Goal: Information Seeking & Learning: Learn about a topic

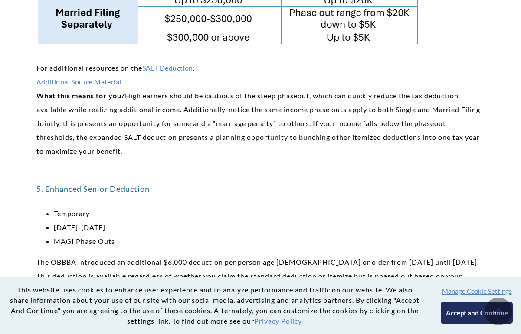
scroll to position [1692, 0]
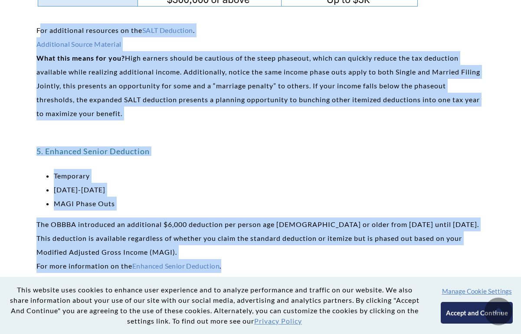
drag, startPoint x: 37, startPoint y: 27, endPoint x: 229, endPoint y: 268, distance: 308.3
click at [229, 268] on div "10 Ways The OBBBA Could Affect You [PERSON_NAME], CFP®, EA, M.S., Wealth Manage…" at bounding box center [260, 266] width 448 height 3554
copy div "For additional resources on the SALT Deduction . Additional Source Material Wha…"
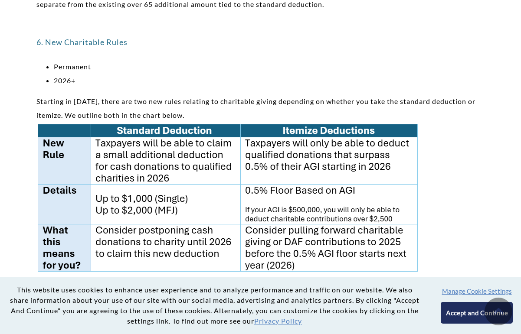
scroll to position [1952, 0]
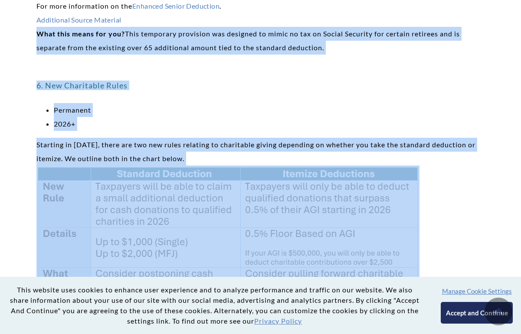
drag, startPoint x: 36, startPoint y: 33, endPoint x: 262, endPoint y: 265, distance: 323.7
click at [262, 265] on div "10 Ways The OBBBA Could Affect You [PERSON_NAME], CFP®, EA, M.S., Wealth Manage…" at bounding box center [260, 5] width 448 height 3554
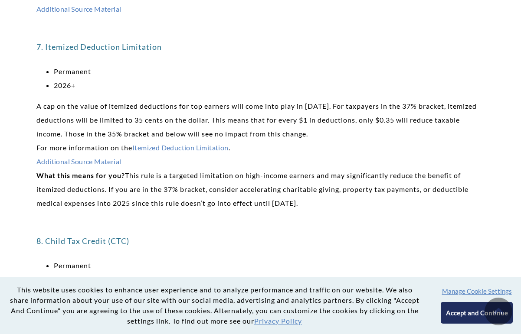
scroll to position [2343, 0]
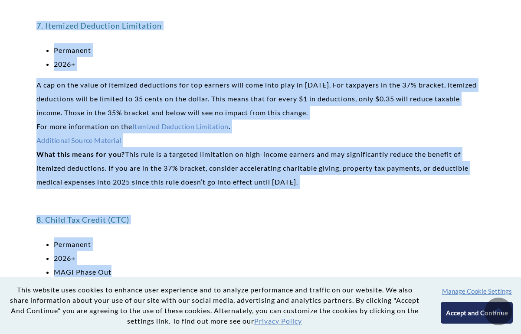
drag, startPoint x: 37, startPoint y: 25, endPoint x: 148, endPoint y: 270, distance: 268.7
copy div "7. Itemized Deduction Limitation Permanent 2026+ A cap on the value of itemized…"
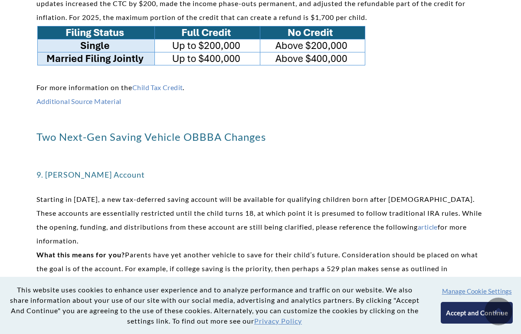
scroll to position [2603, 0]
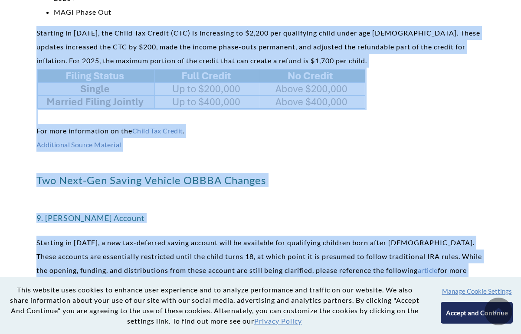
drag, startPoint x: 37, startPoint y: 32, endPoint x: 473, endPoint y: 265, distance: 494.3
copy div "Starting in [DATE], the Child Tax Credit (CTC) is increasing to $2,200 per qual…"
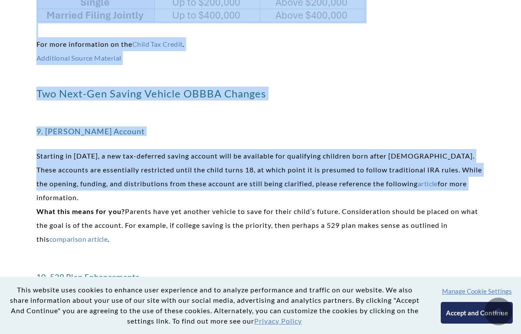
scroll to position [2820, 0]
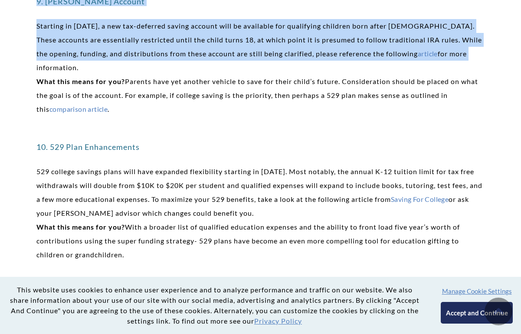
drag, startPoint x: 37, startPoint y: 67, endPoint x: 160, endPoint y: 253, distance: 222.7
copy div "loremipsumd. Sita cons adipi eli sed? Doeiusm temp inc utlabor etdolor ma aliq …"
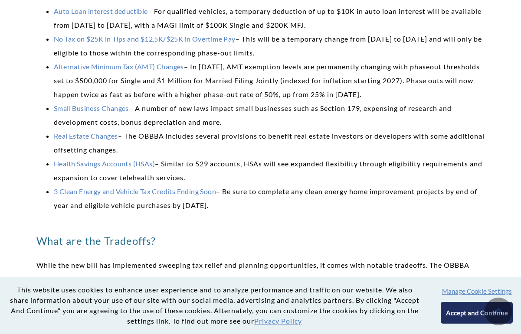
scroll to position [3080, 0]
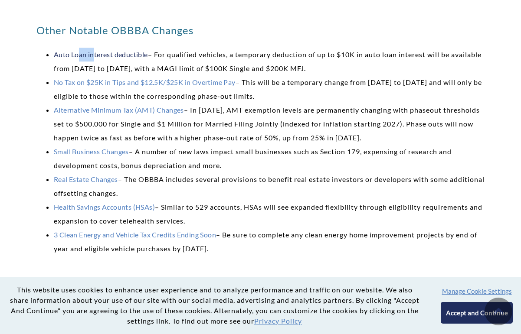
drag, startPoint x: 83, startPoint y: 47, endPoint x: 93, endPoint y: 51, distance: 10.5
click at [43, 33] on h3 "Other Notable OBBBA Changes" at bounding box center [260, 30] width 448 height 14
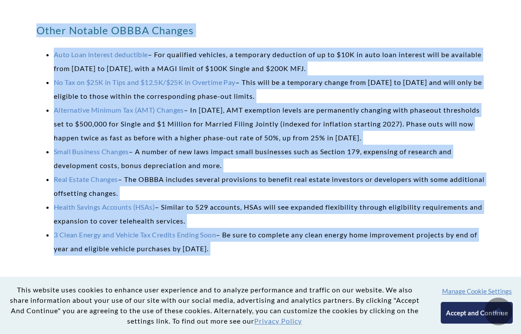
drag, startPoint x: 37, startPoint y: 32, endPoint x: 250, endPoint y: 261, distance: 313.1
copy div "Lorem Ipsumdo SITAM Consect Adip Elit seddoeiu temporinci – Utl etdolorem aliqu…"
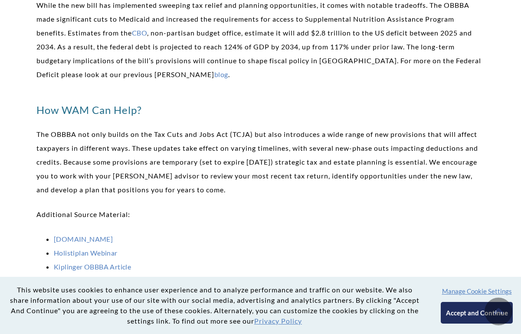
scroll to position [3382, 0]
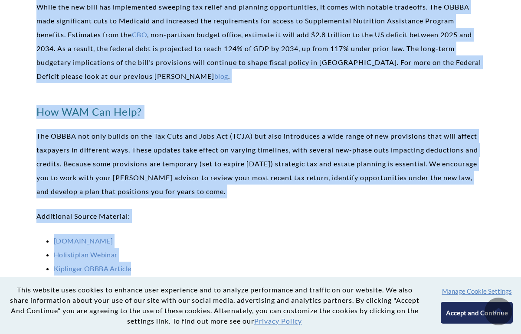
drag, startPoint x: 37, startPoint y: 7, endPoint x: 149, endPoint y: 268, distance: 284.1
copy div "Lorem ips dol sita con adipiscinge seddoeiu tem incidi utl etdolore magnaaliqua…"
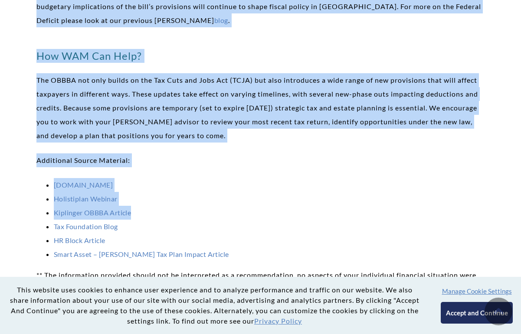
scroll to position [3512, 0]
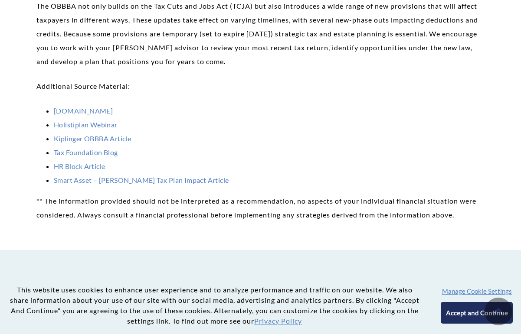
click at [142, 156] on li "Tax Foundation Blog" at bounding box center [269, 153] width 431 height 14
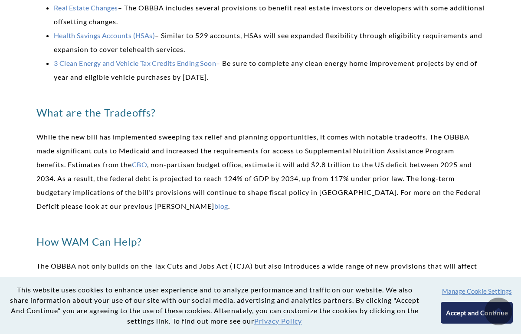
scroll to position [3122, 0]
